Goal: Task Accomplishment & Management: Use online tool/utility

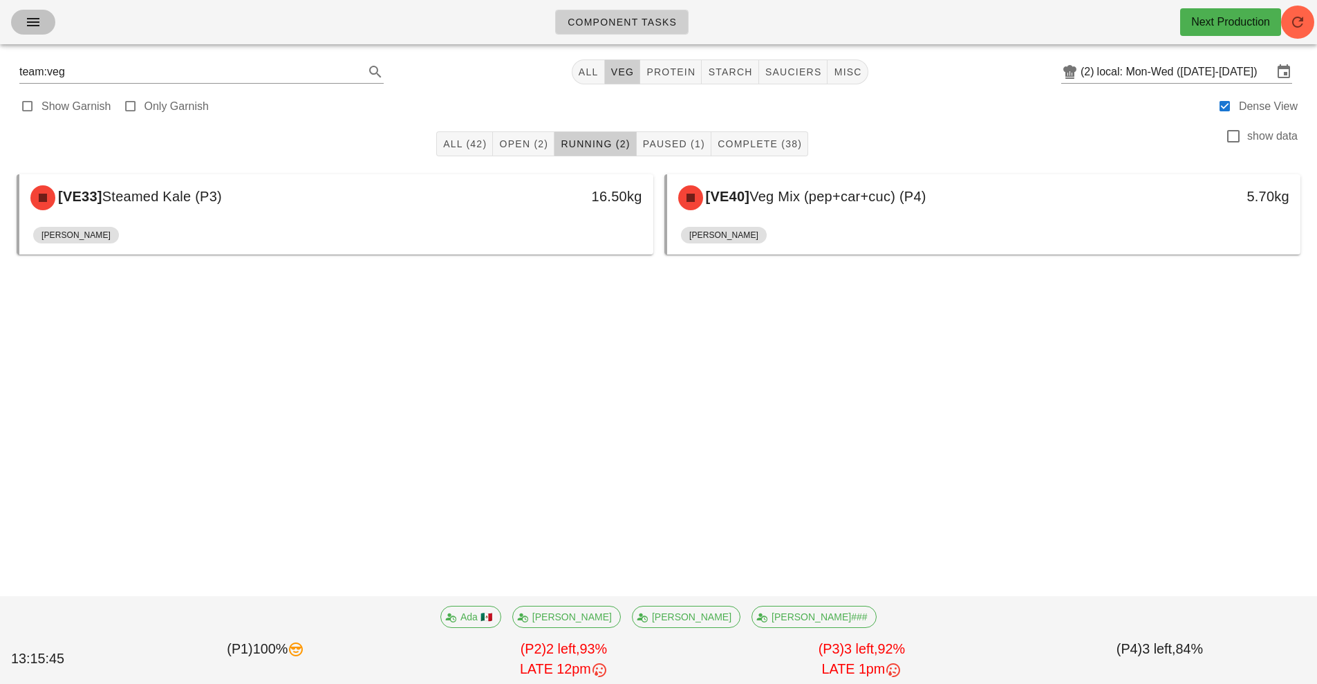
click at [26, 29] on icon "button" at bounding box center [33, 22] width 17 height 17
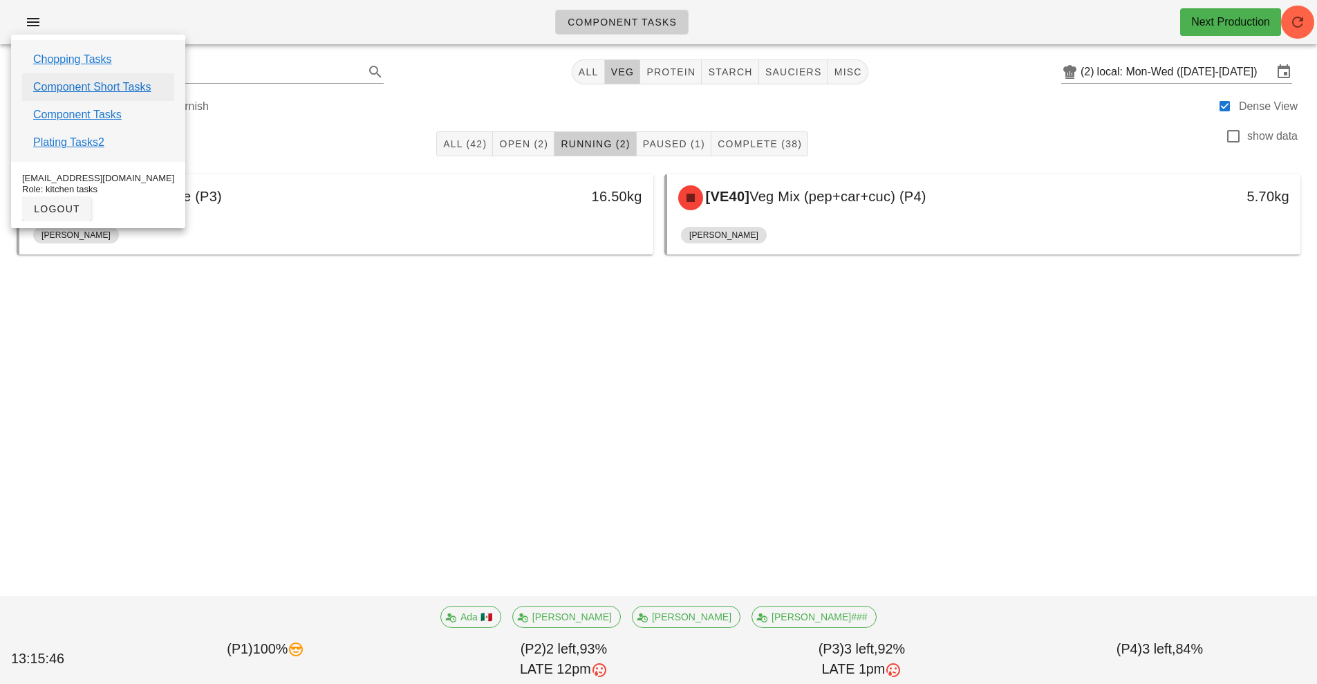
click at [129, 89] on link "Component Short Tasks" at bounding box center [92, 87] width 118 height 17
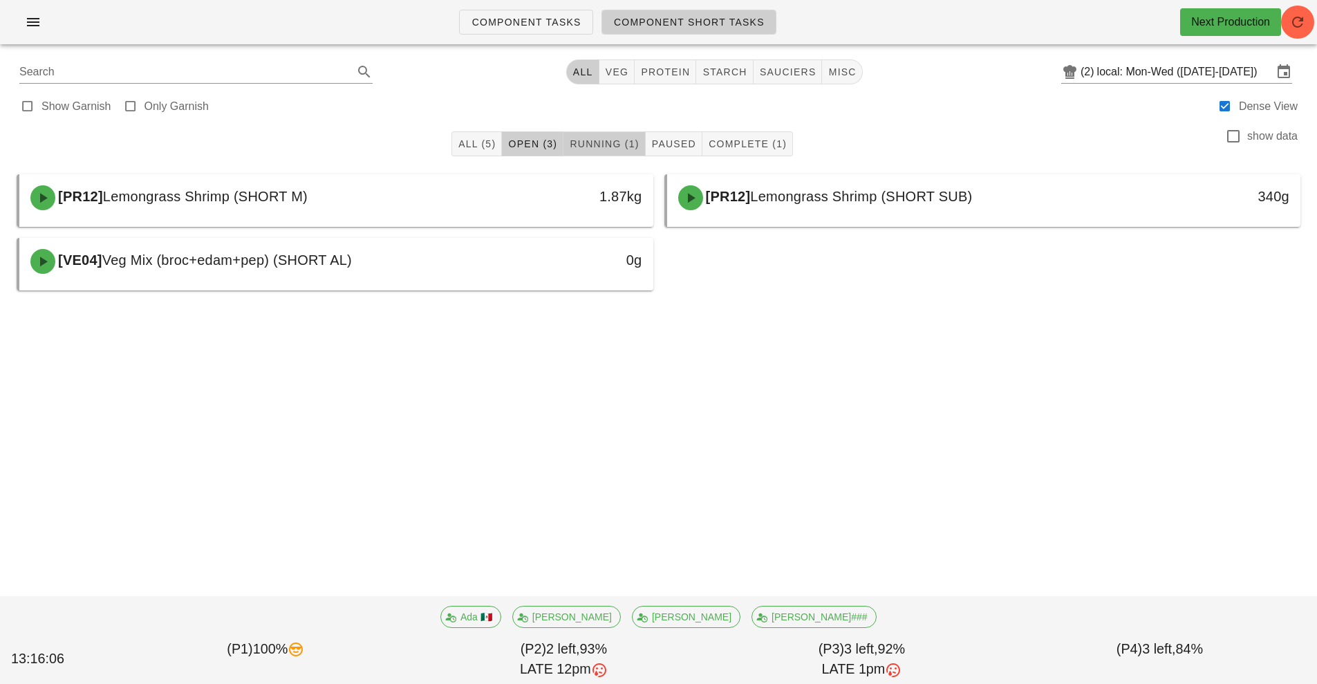
click at [612, 148] on span "Running (1)" at bounding box center [604, 143] width 70 height 11
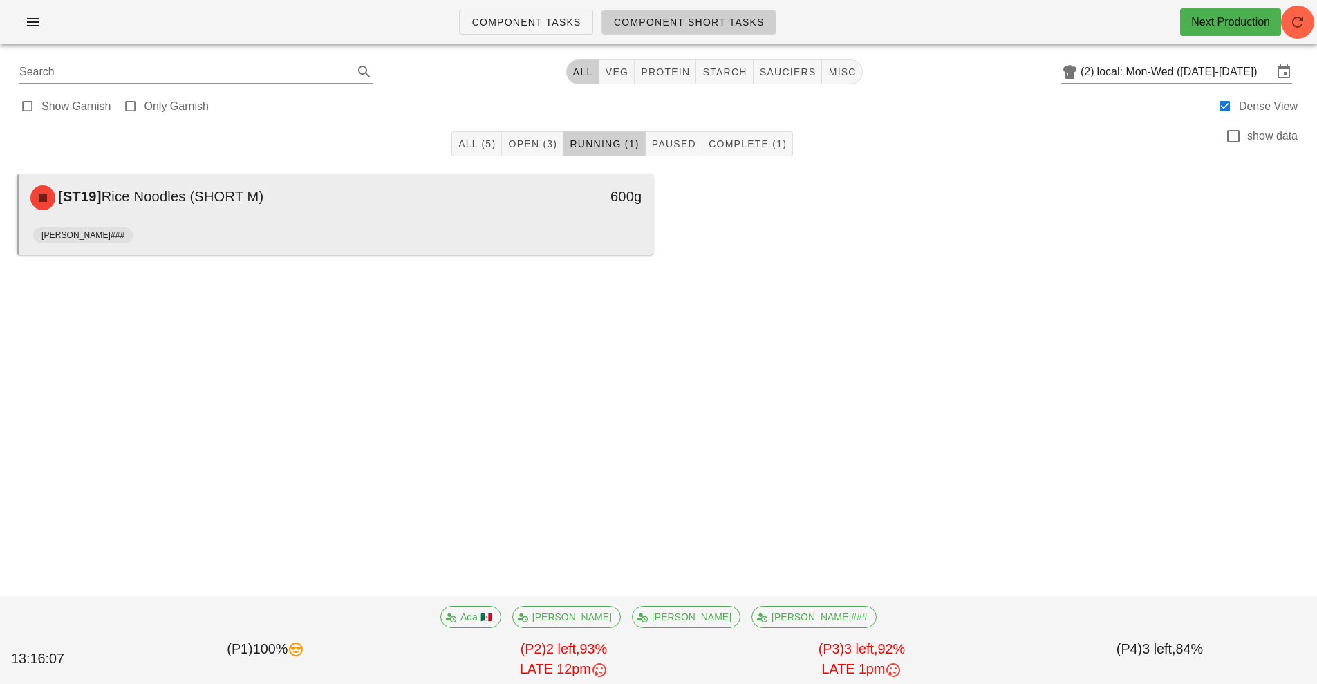
click at [570, 239] on div "[PERSON_NAME]###" at bounding box center [336, 237] width 606 height 33
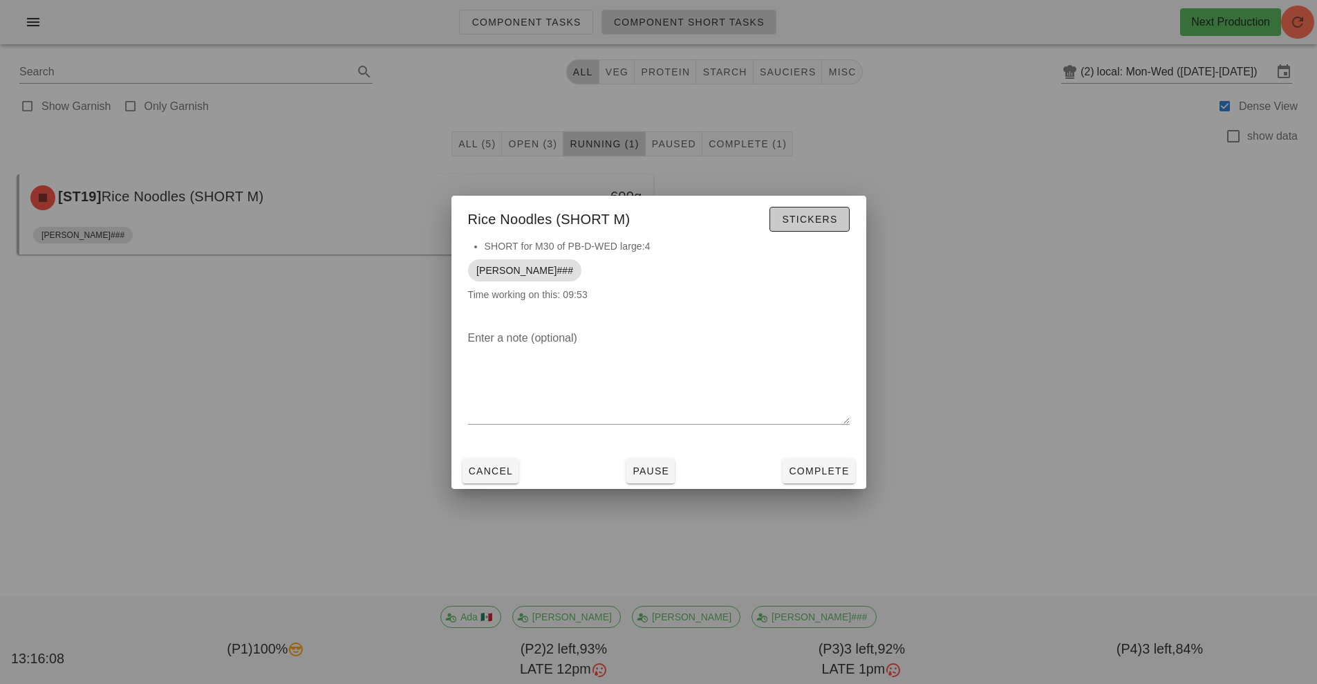
click at [806, 219] on span "Stickers" at bounding box center [809, 219] width 56 height 11
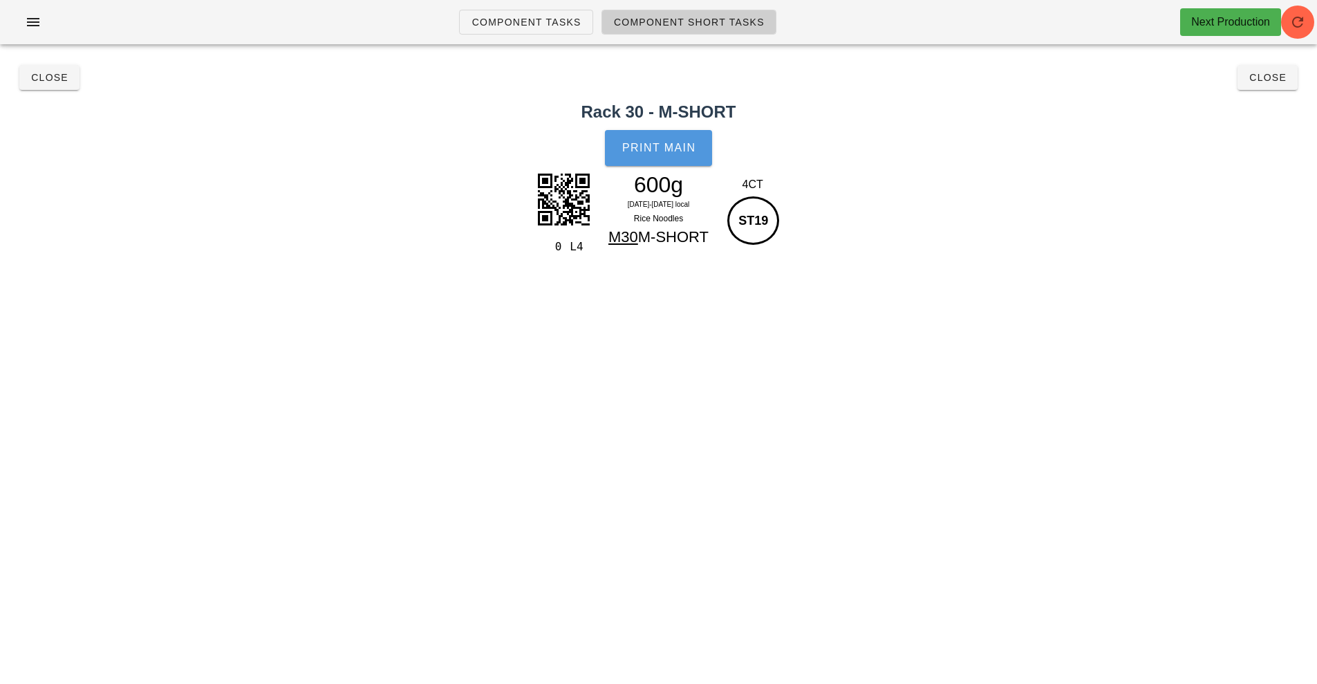
click at [662, 146] on span "Print Main" at bounding box center [659, 148] width 75 height 12
click at [1268, 82] on span "Close" at bounding box center [1268, 77] width 38 height 11
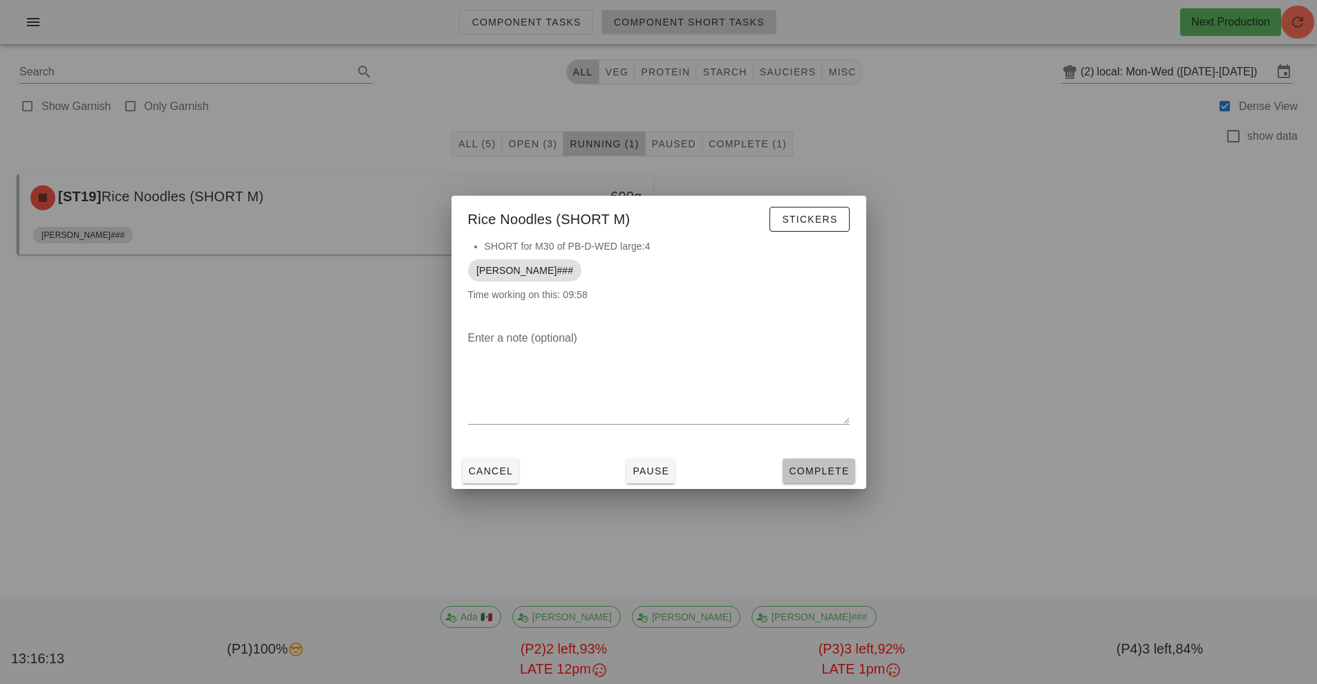
click at [822, 473] on span "Complete" at bounding box center [818, 470] width 61 height 11
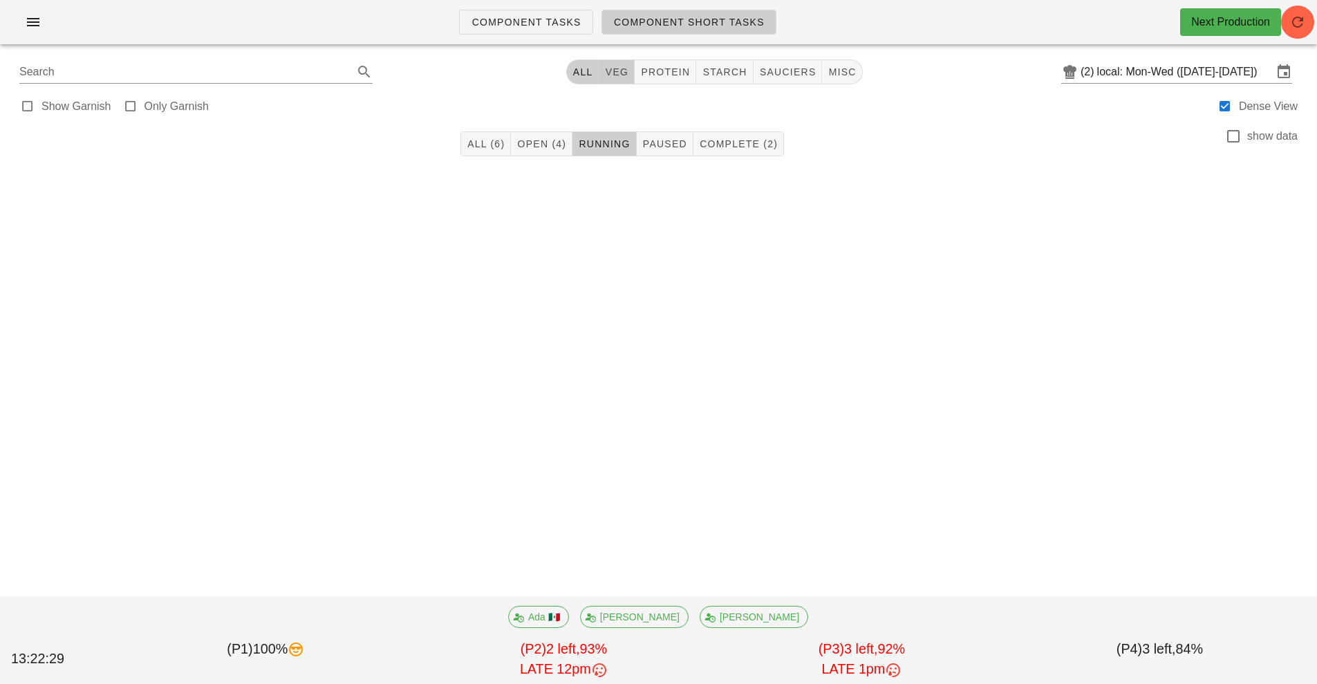
click at [615, 68] on span "veg" at bounding box center [617, 71] width 24 height 11
type input "team:veg"
click at [1156, 68] on input "local: Mon-Wed ([DATE]-[DATE])" at bounding box center [1185, 72] width 176 height 22
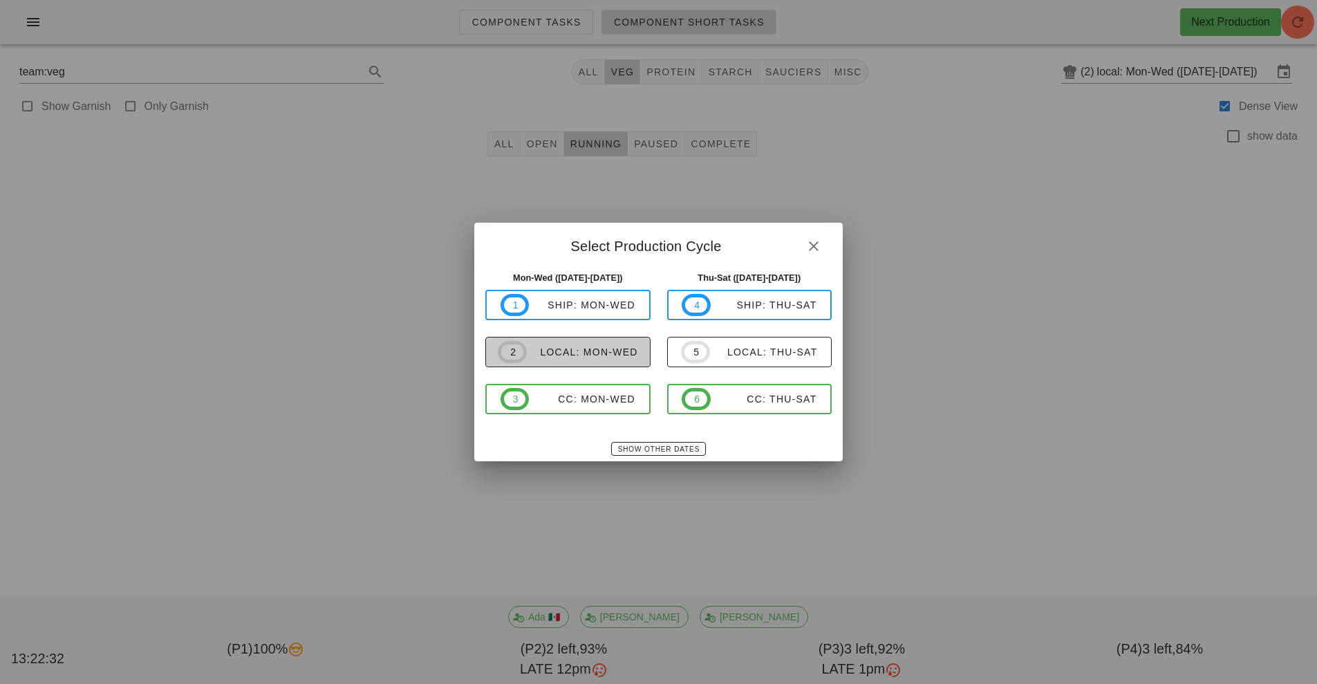
click at [575, 353] on div "local: Mon-Wed" at bounding box center [582, 351] width 111 height 11
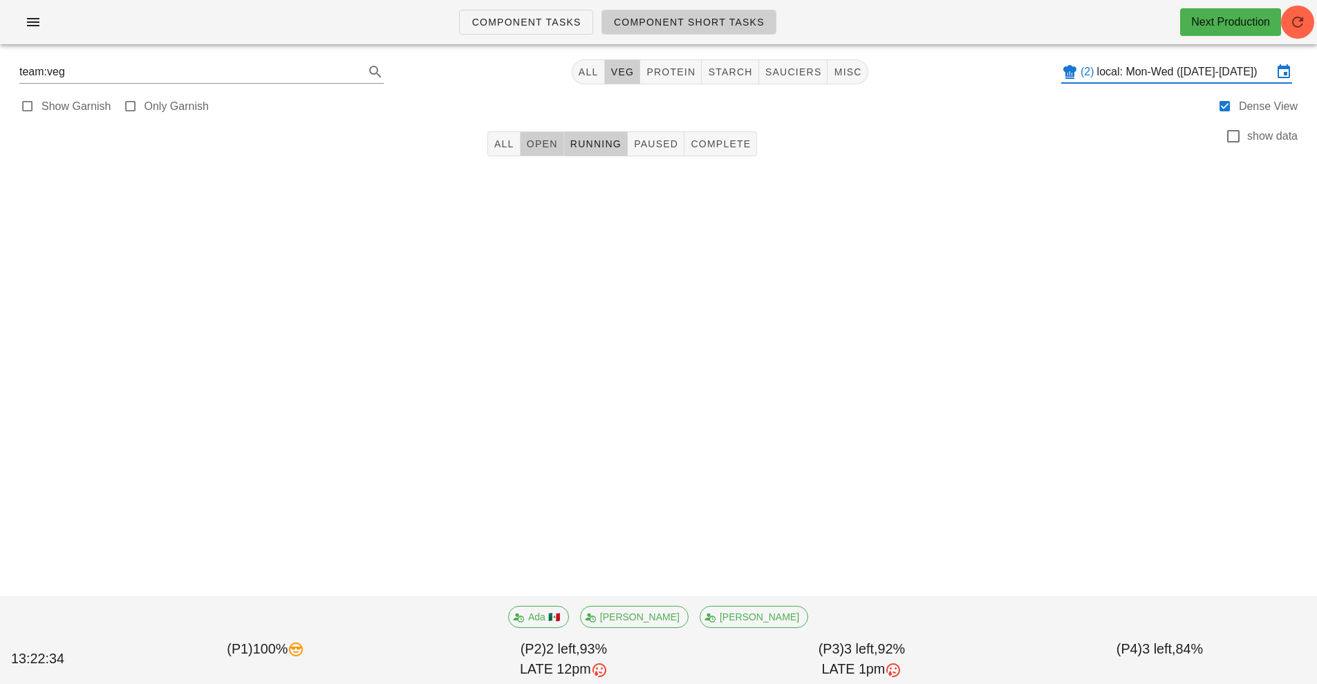
click at [535, 136] on button "Open" at bounding box center [543, 143] width 44 height 25
click at [596, 142] on span "Running" at bounding box center [596, 143] width 52 height 11
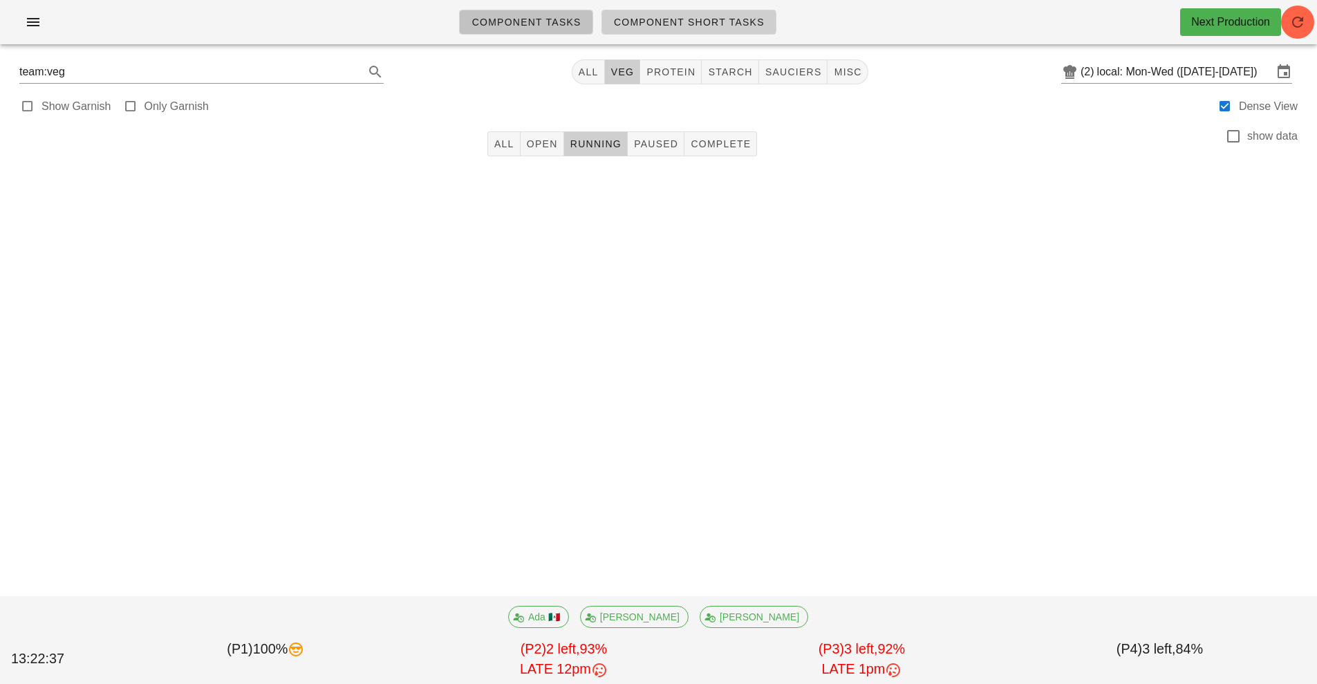
click at [534, 25] on span "Component Tasks" at bounding box center [526, 22] width 110 height 11
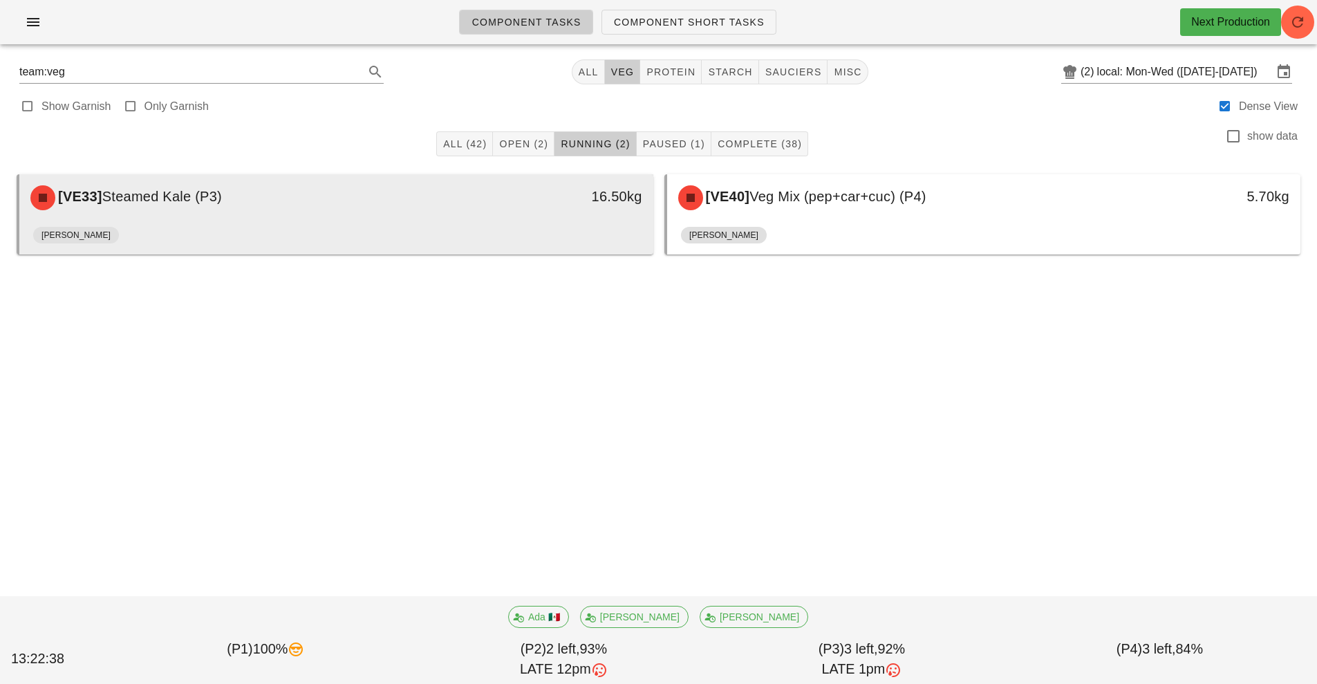
click at [443, 215] on div "[VE33] Steamed Kale (P3)" at bounding box center [257, 197] width 471 height 41
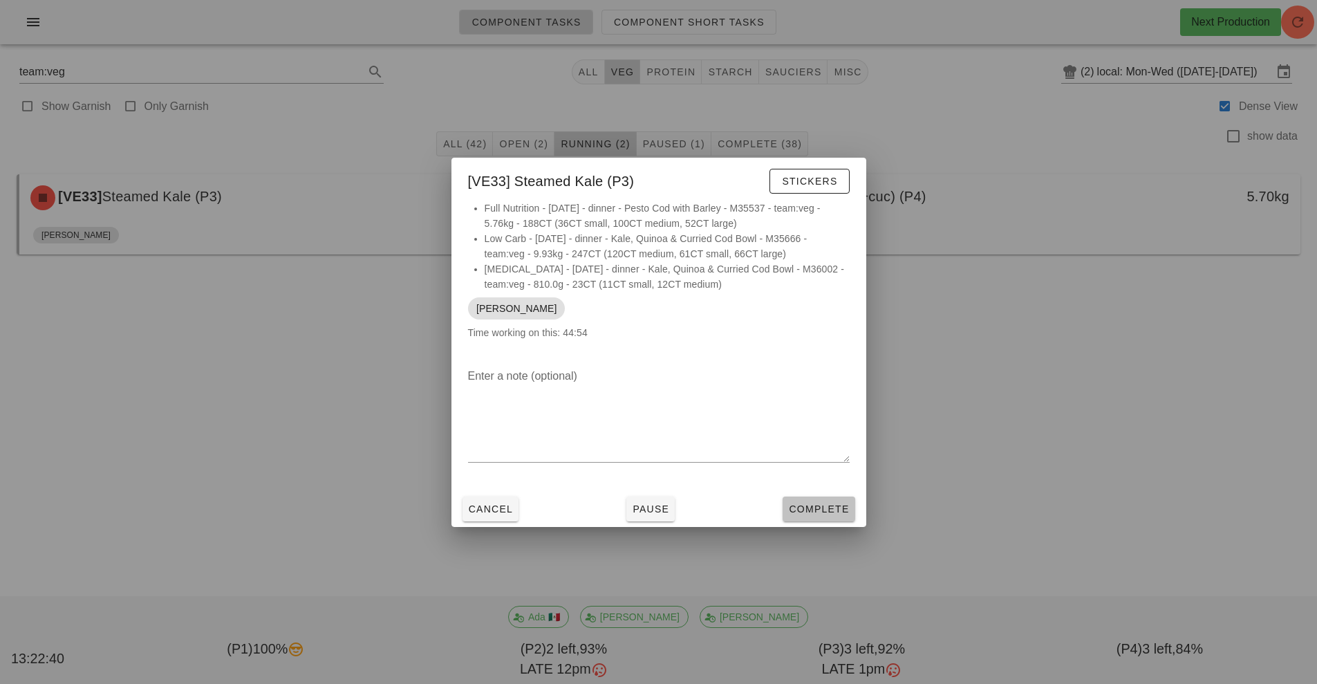
click at [819, 508] on span "Complete" at bounding box center [818, 508] width 61 height 11
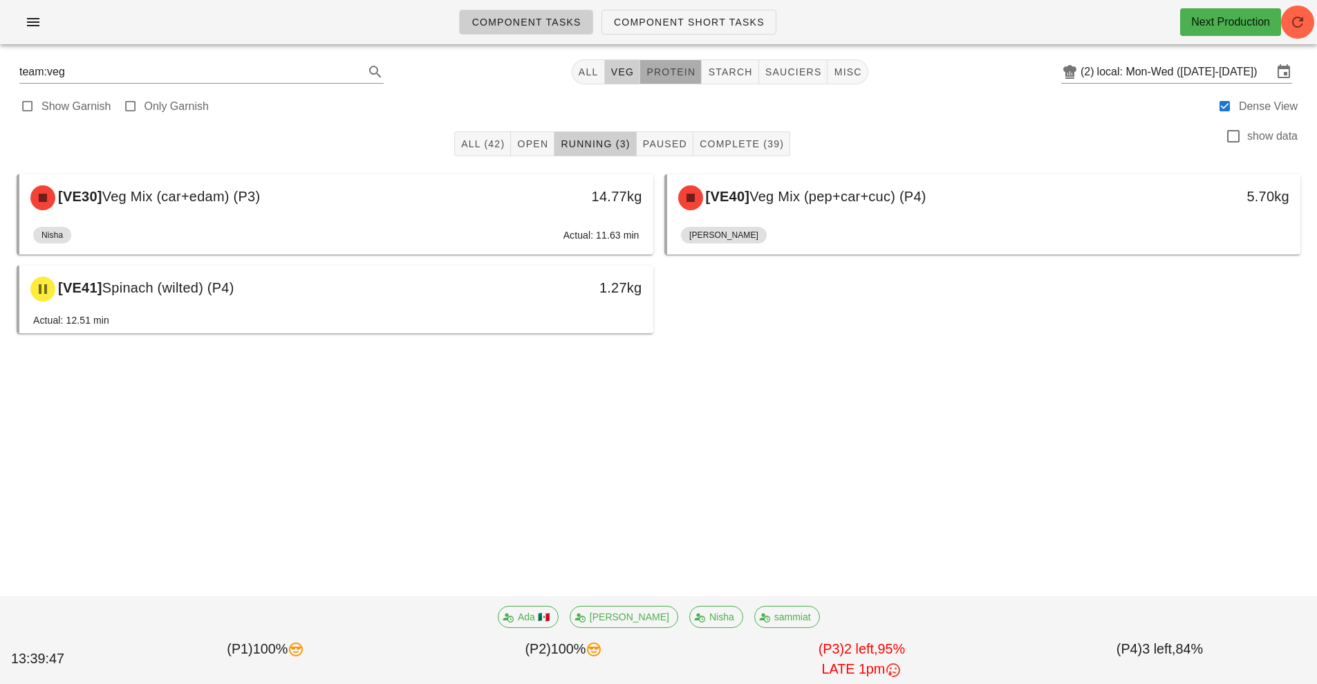
click at [665, 71] on span "protein" at bounding box center [671, 71] width 50 height 11
type input "team:protein"
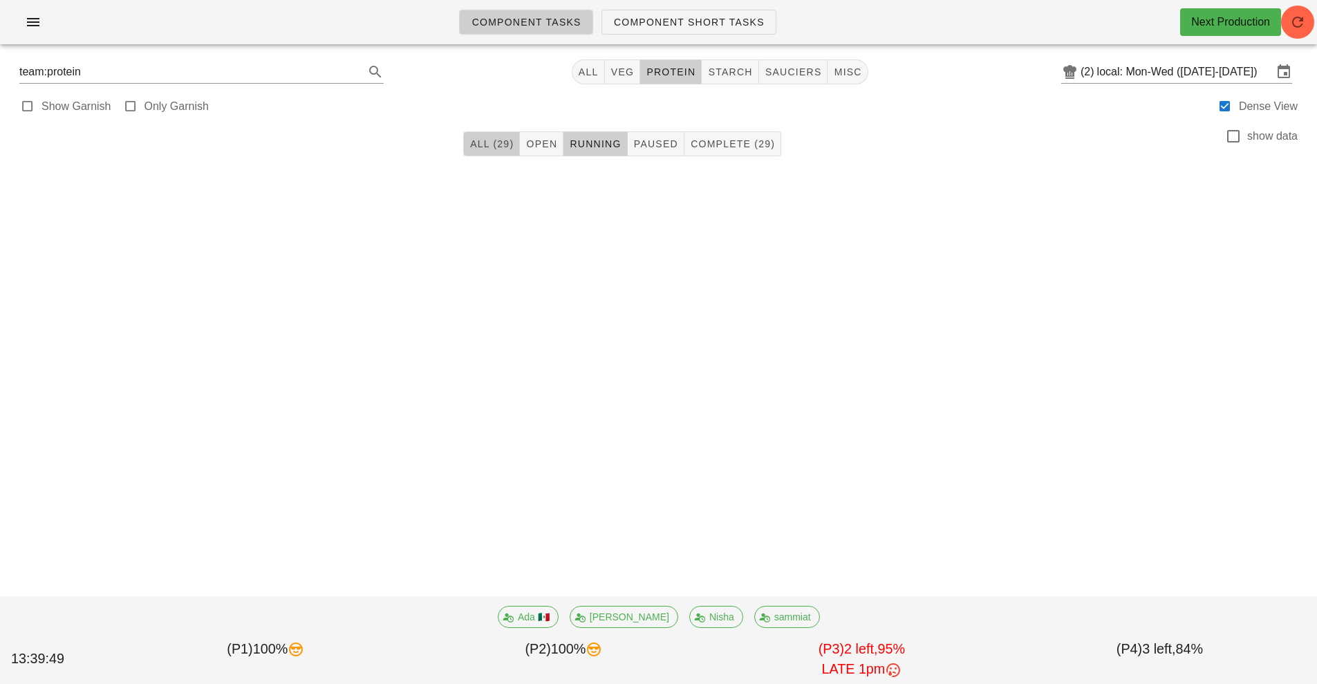
click at [480, 145] on span "All (29)" at bounding box center [492, 143] width 44 height 11
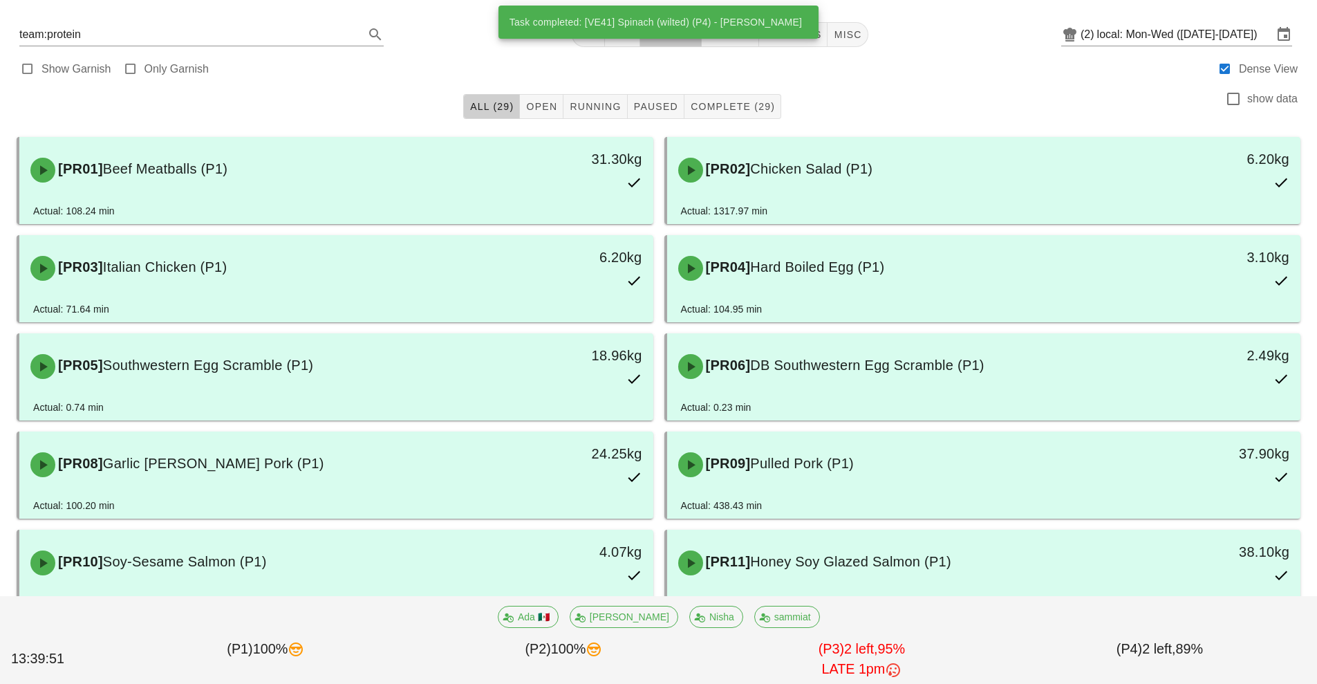
scroll to position [311, 0]
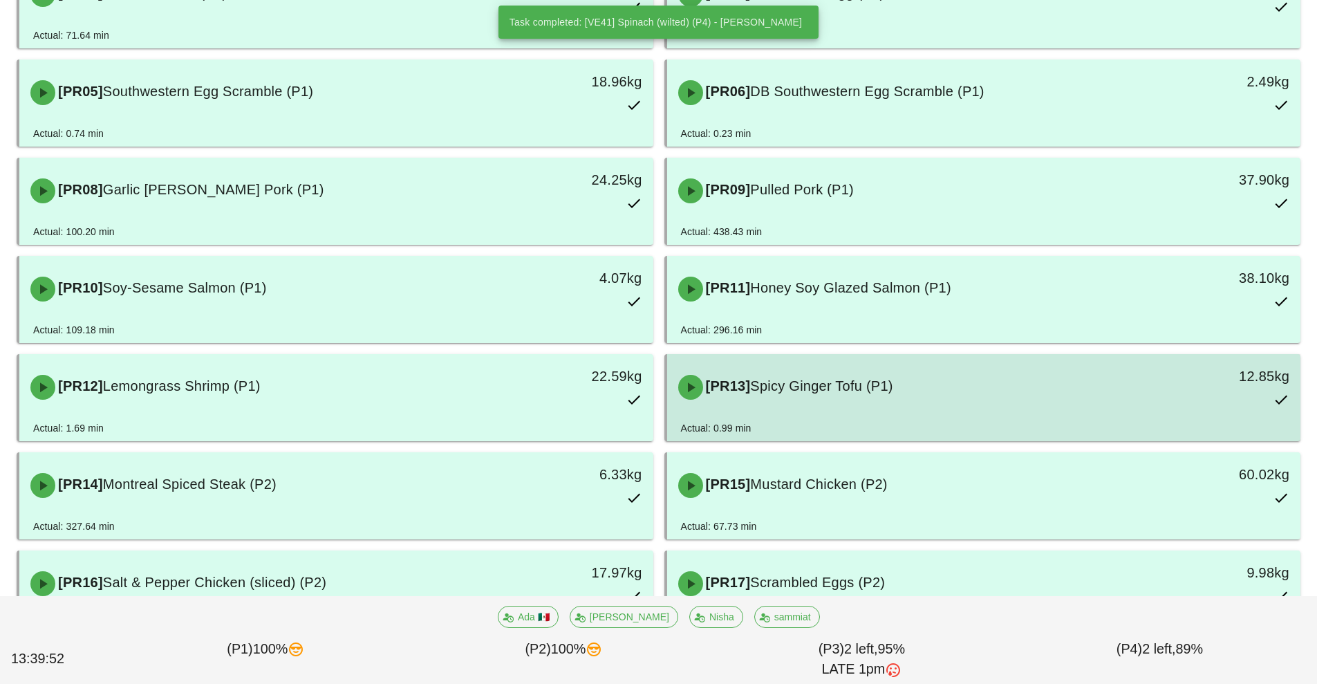
click at [748, 402] on div "[PR13] Spicy Ginger Tofu (P1)" at bounding box center [905, 387] width 471 height 41
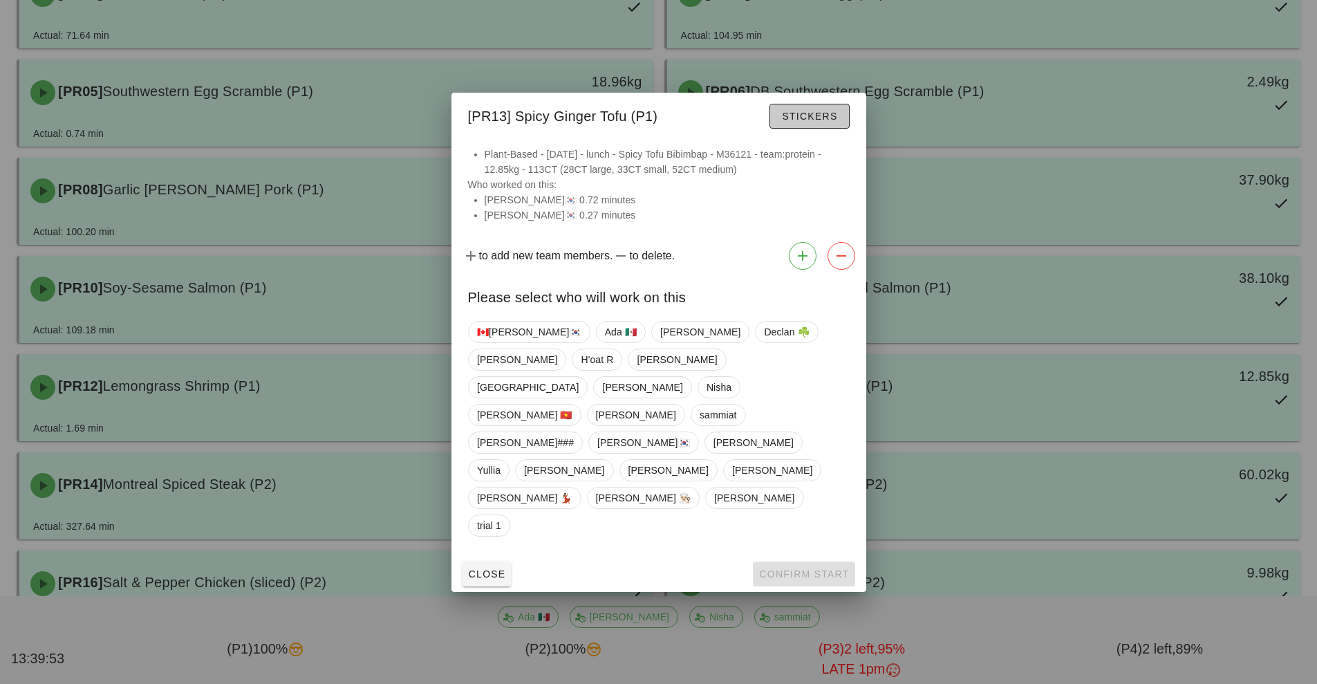
click at [805, 122] on span "Stickers" at bounding box center [809, 116] width 56 height 11
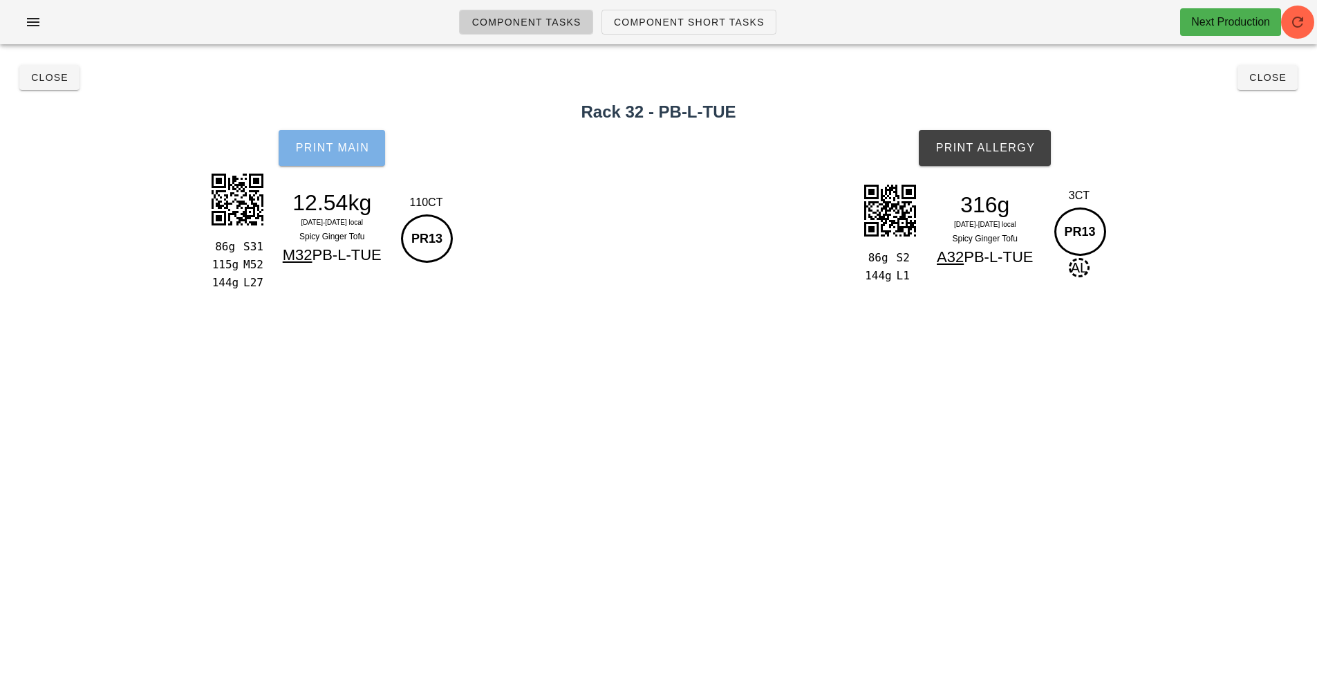
click at [334, 155] on button "Print Main" at bounding box center [332, 148] width 106 height 36
